Goal: Information Seeking & Learning: Check status

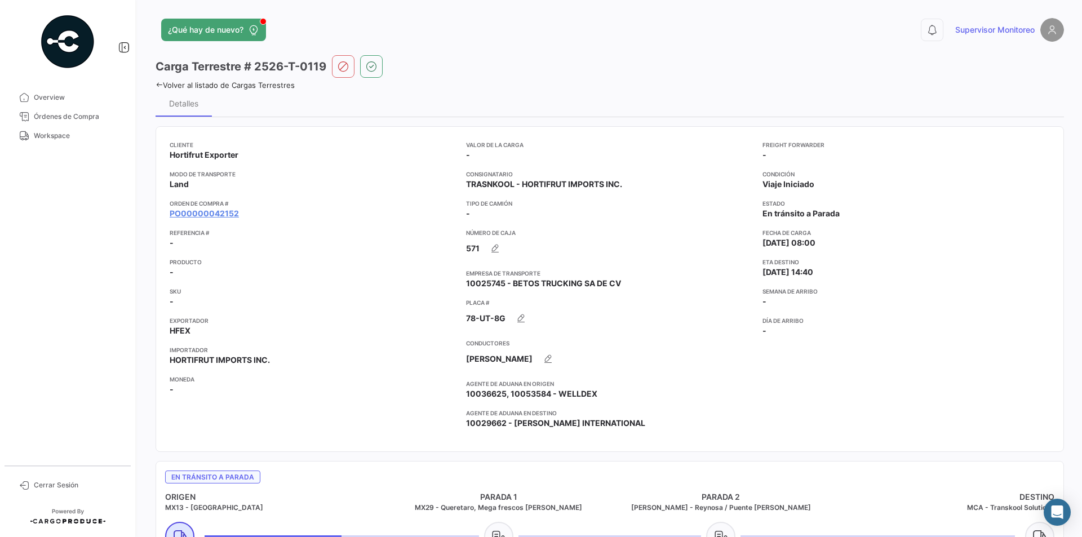
click at [158, 82] on icon at bounding box center [158, 84] width 7 height 7
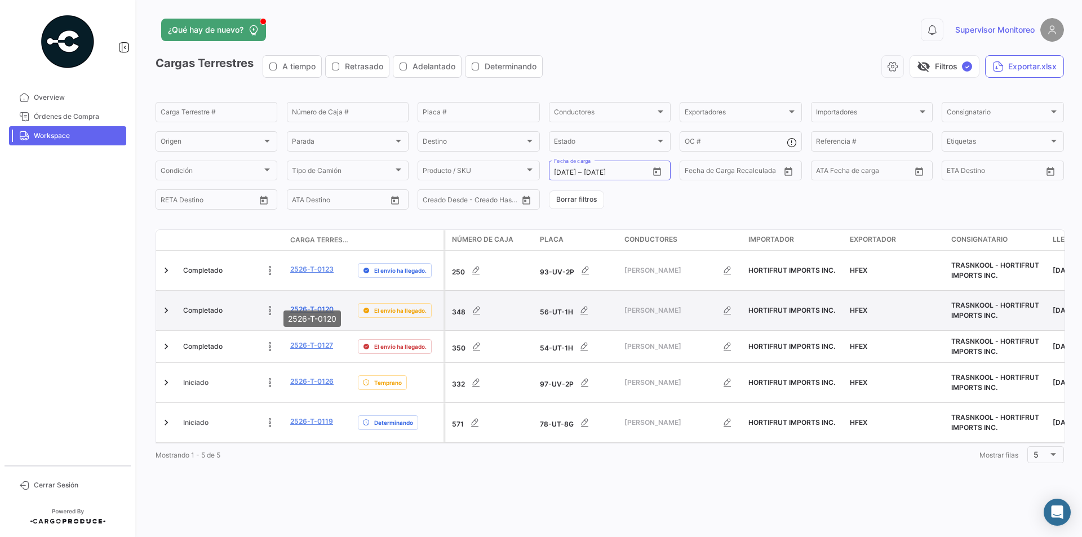
click at [301, 304] on link "2526-T-0120" at bounding box center [311, 309] width 43 height 10
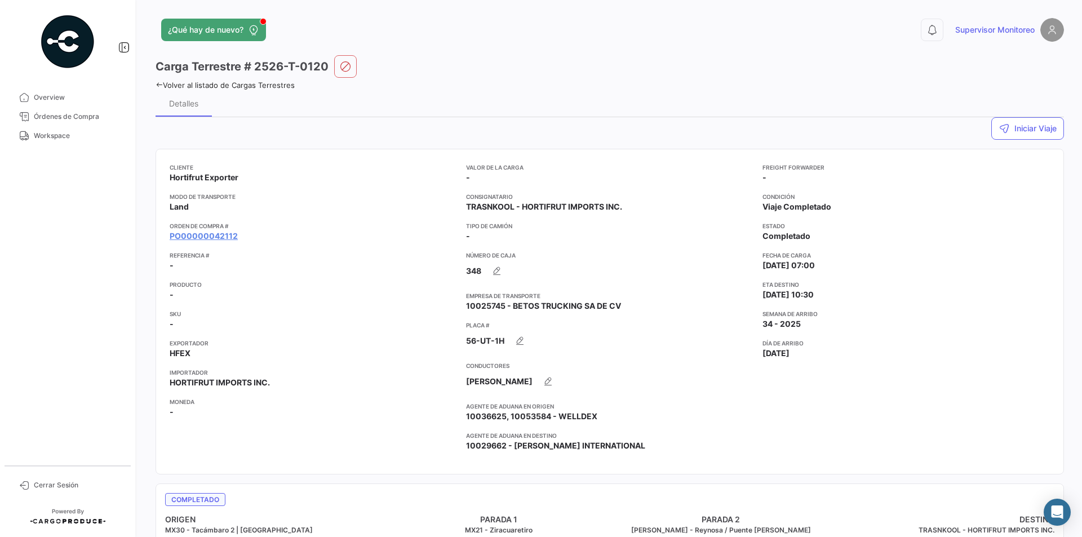
click at [154, 85] on div "¿Qué hay de nuevo? 0 Supervisor Monitoreo Carga Terrestre # 2526-T-0120 Volver …" at bounding box center [609, 268] width 944 height 537
click at [157, 85] on icon at bounding box center [158, 84] width 7 height 7
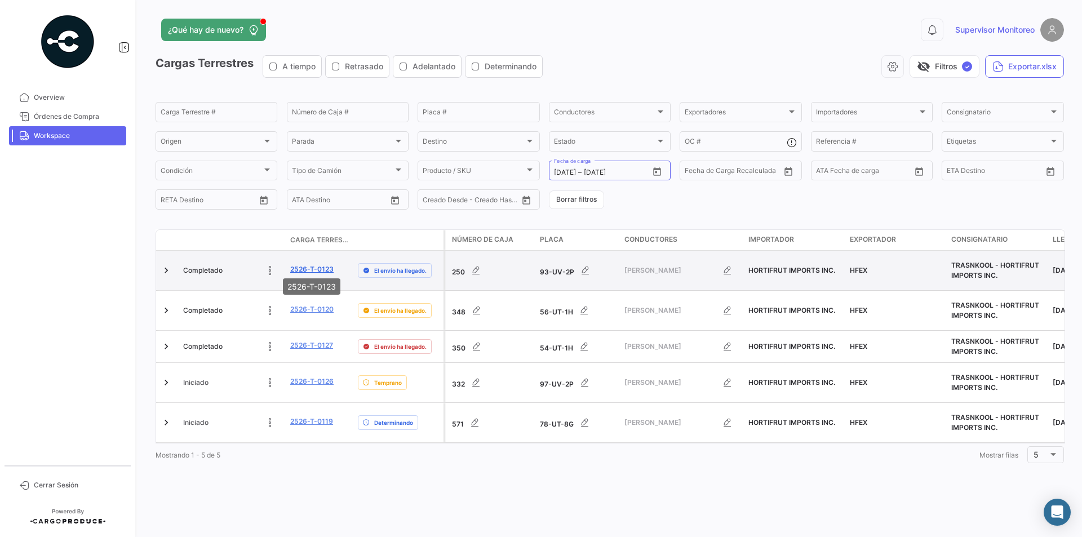
click at [310, 268] on link "2526-T-0123" at bounding box center [311, 269] width 43 height 10
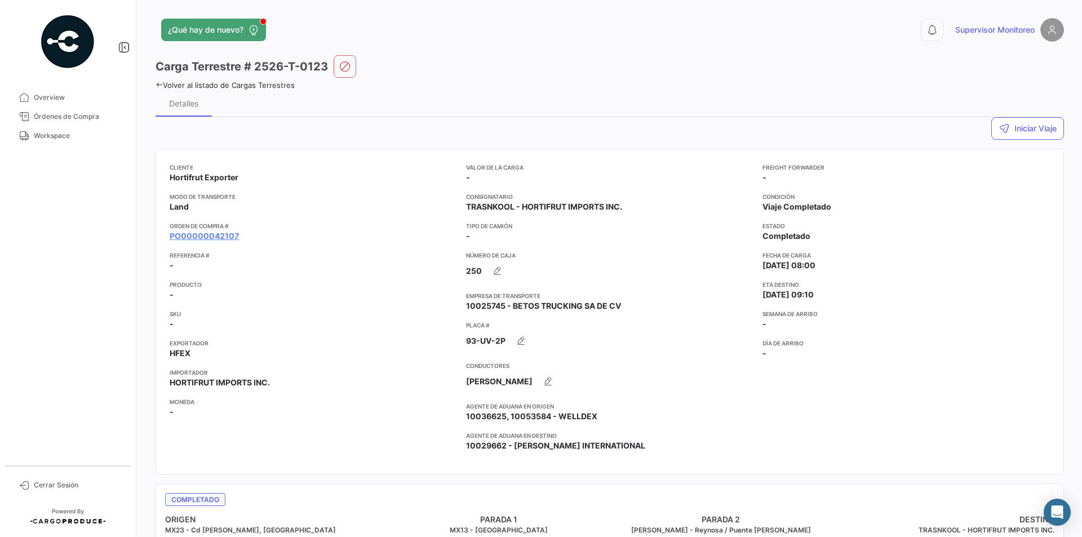
click at [158, 85] on icon at bounding box center [158, 84] width 7 height 7
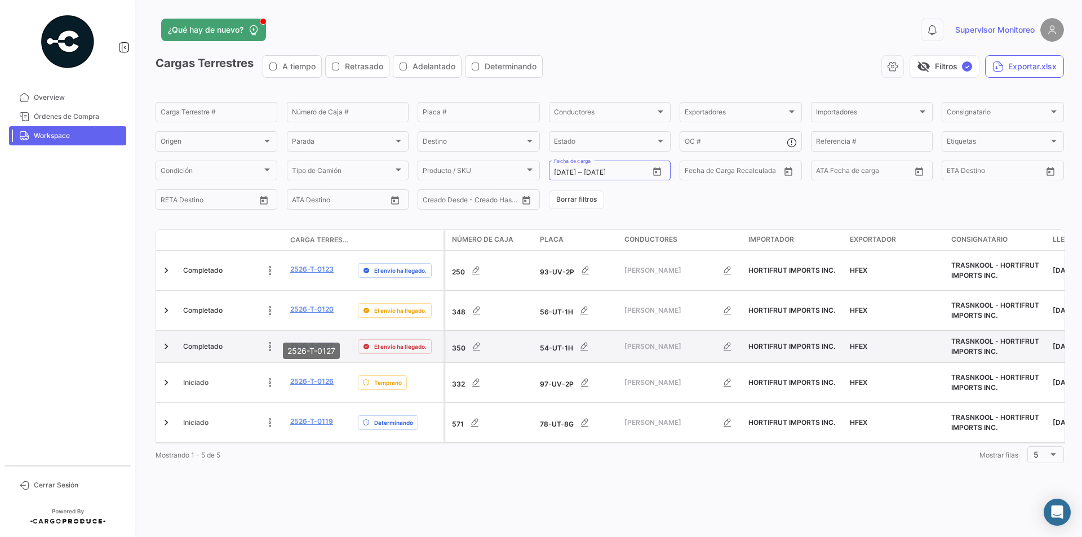
click at [306, 340] on link "2526-T-0127" at bounding box center [311, 345] width 43 height 10
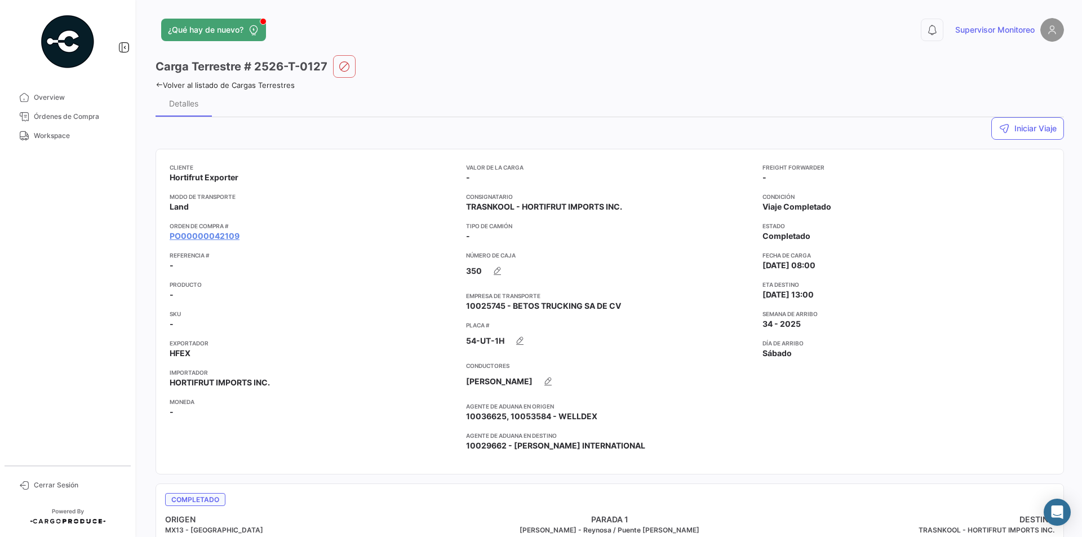
click at [157, 84] on icon at bounding box center [158, 84] width 7 height 7
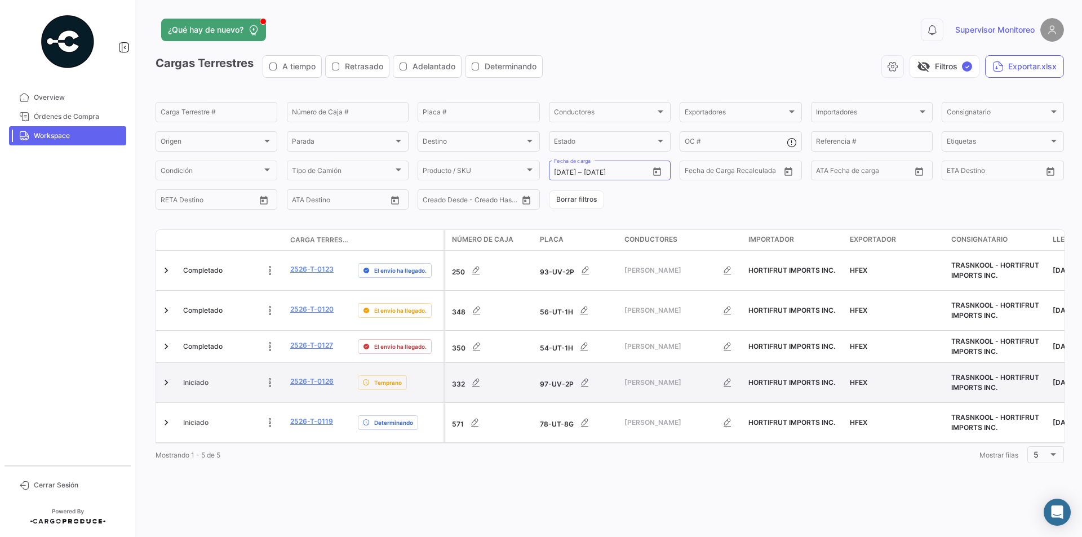
click at [288, 363] on datatable-body-cell "2526-T-0126" at bounding box center [320, 382] width 68 height 39
click at [303, 376] on link "2526-T-0126" at bounding box center [311, 381] width 43 height 10
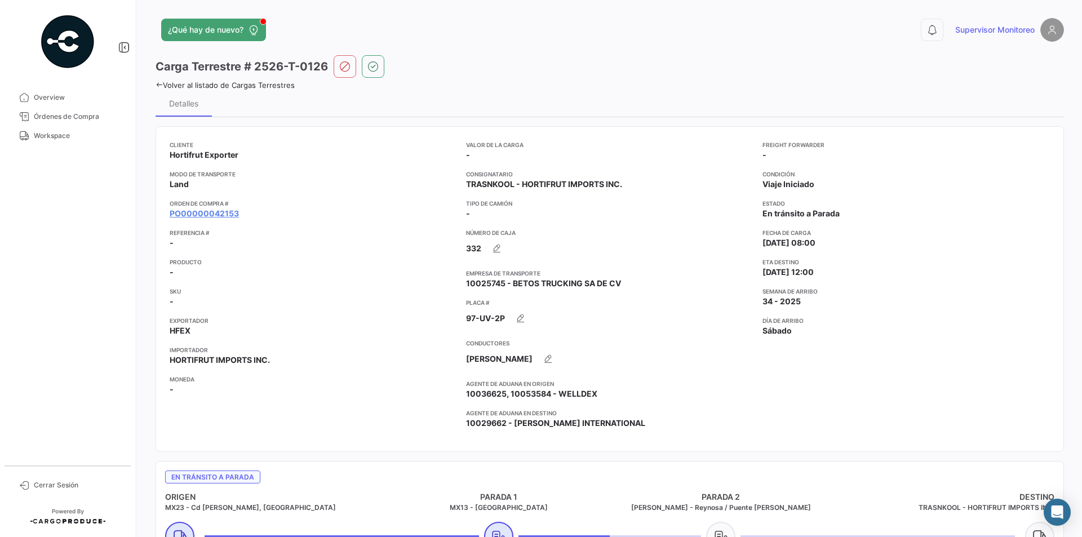
click at [154, 82] on div "¿Qué hay de nuevo? 0 Supervisor Monitoreo Carga Terrestre # 2526-T-0126 Volver …" at bounding box center [609, 268] width 944 height 537
click at [158, 84] on icon at bounding box center [158, 84] width 7 height 7
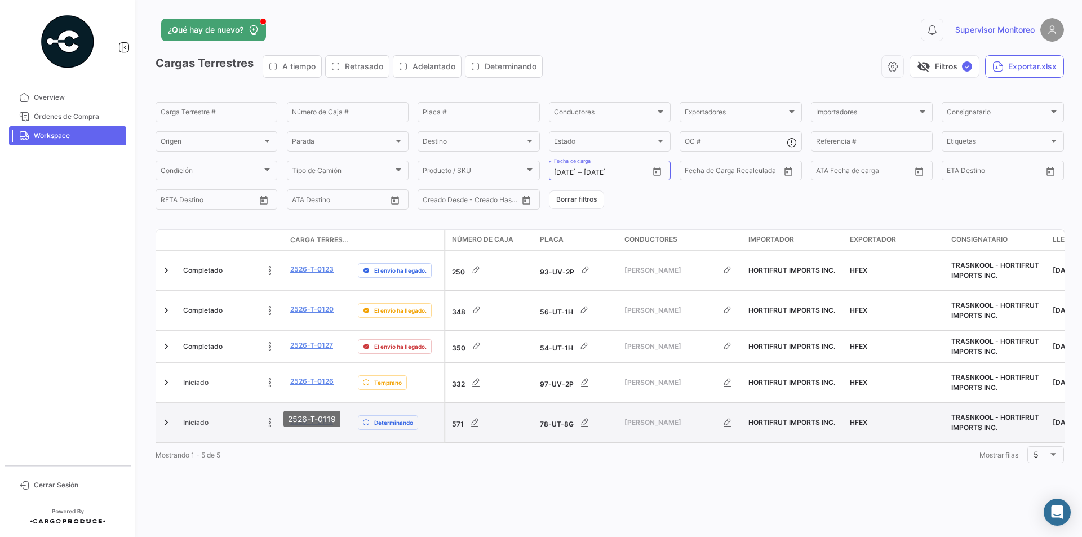
click at [305, 416] on link "2526-T-0119" at bounding box center [311, 421] width 43 height 10
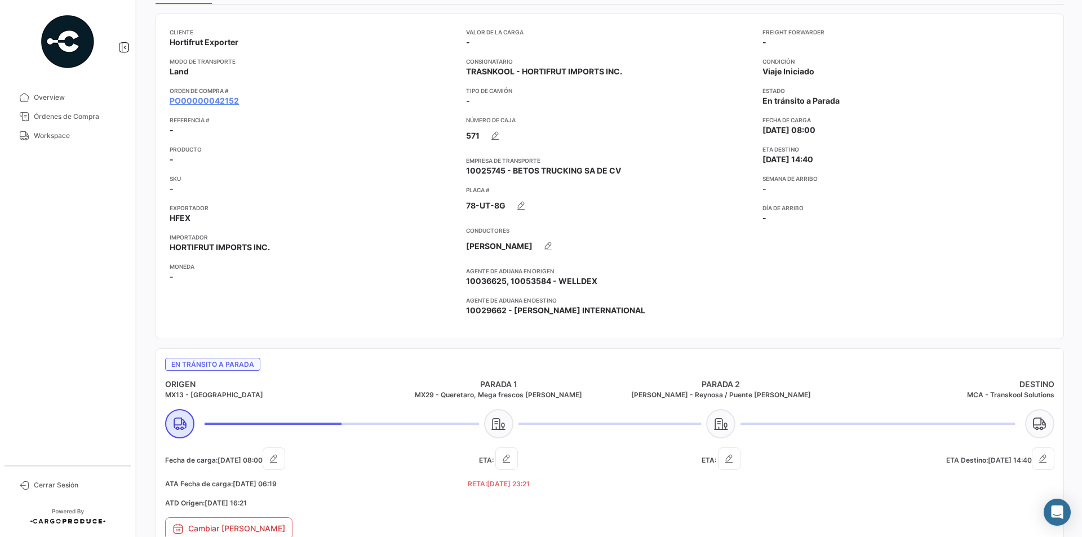
scroll to position [108, 0]
